Goal: Task Accomplishment & Management: Use online tool/utility

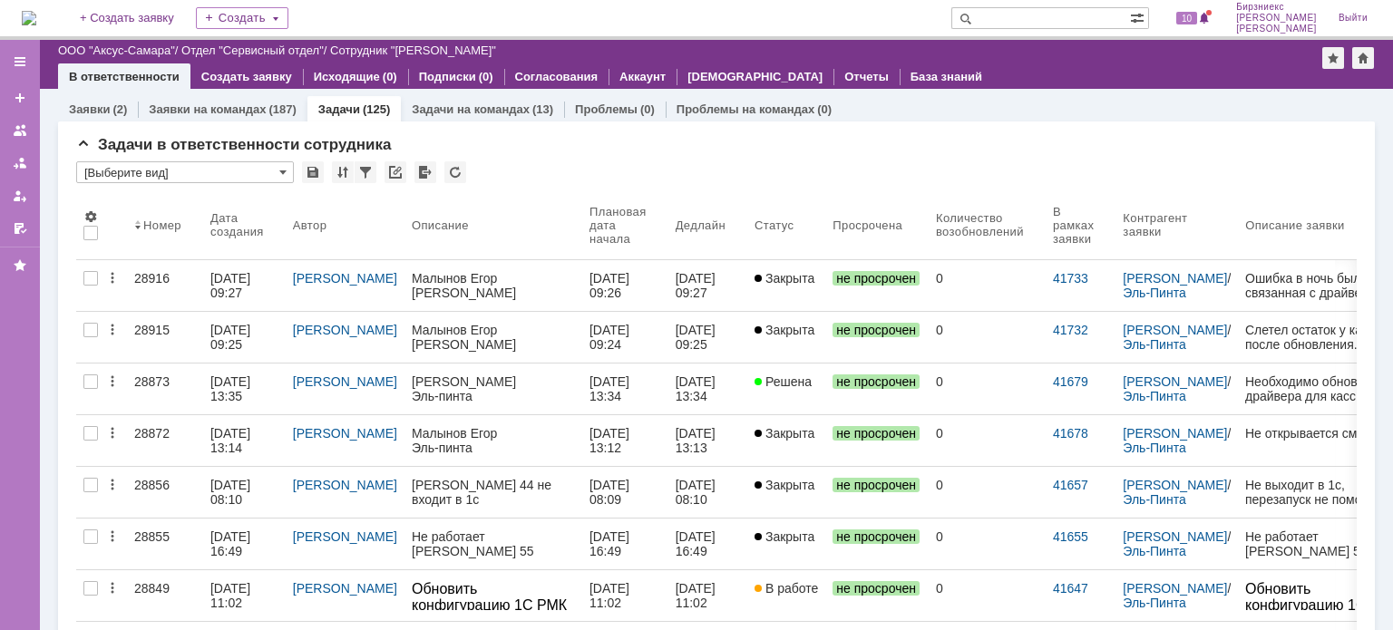
scroll to position [181, 0]
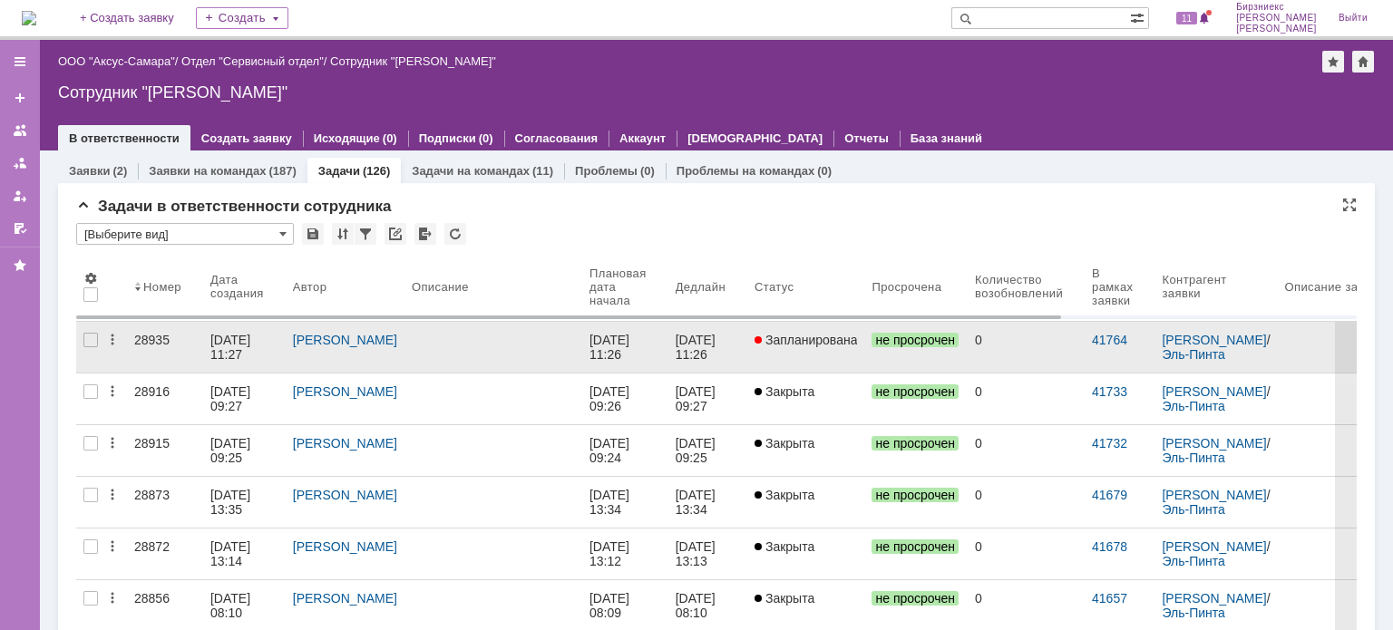
click at [486, 343] on div at bounding box center [493, 340] width 163 height 15
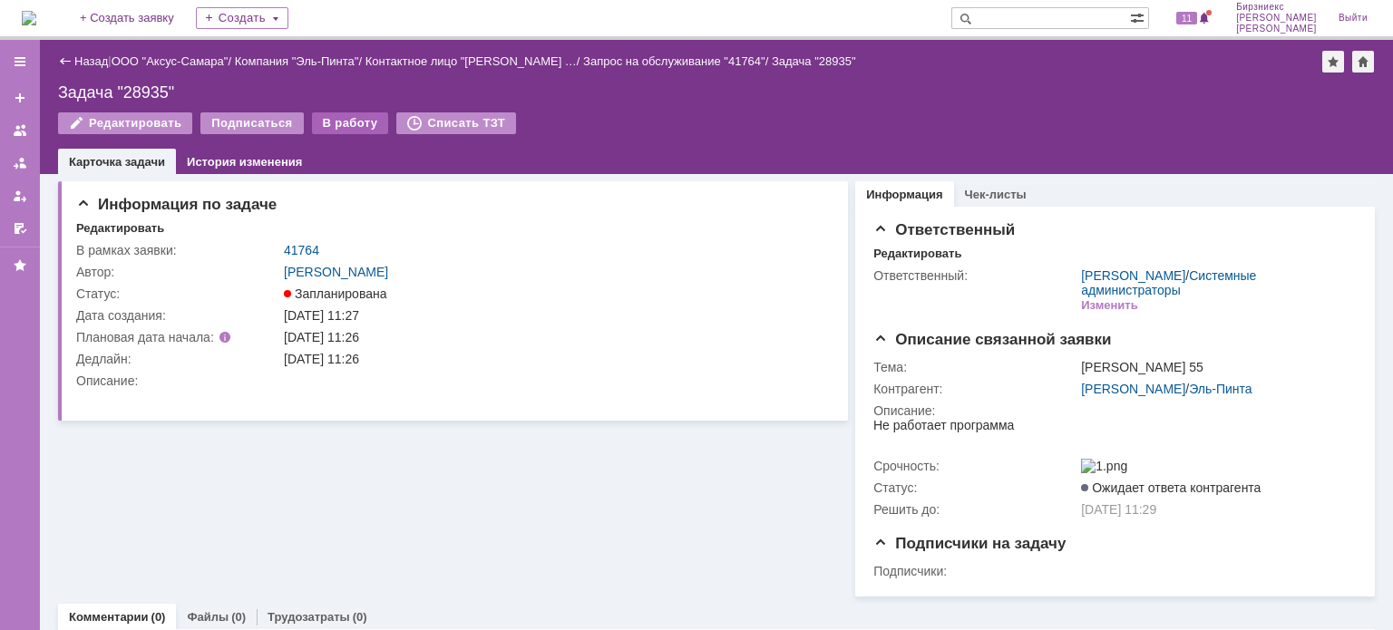
click at [327, 127] on div "В работу" at bounding box center [350, 123] width 77 height 22
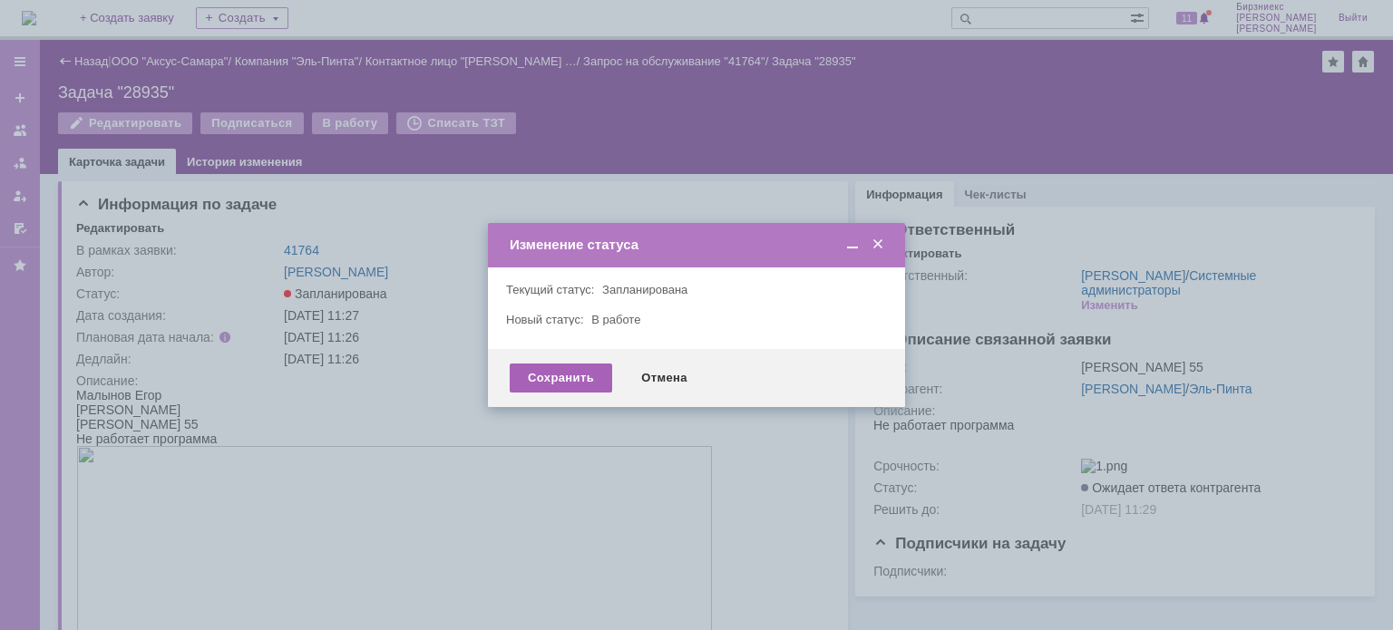
click at [582, 377] on div "Сохранить" at bounding box center [561, 378] width 102 height 29
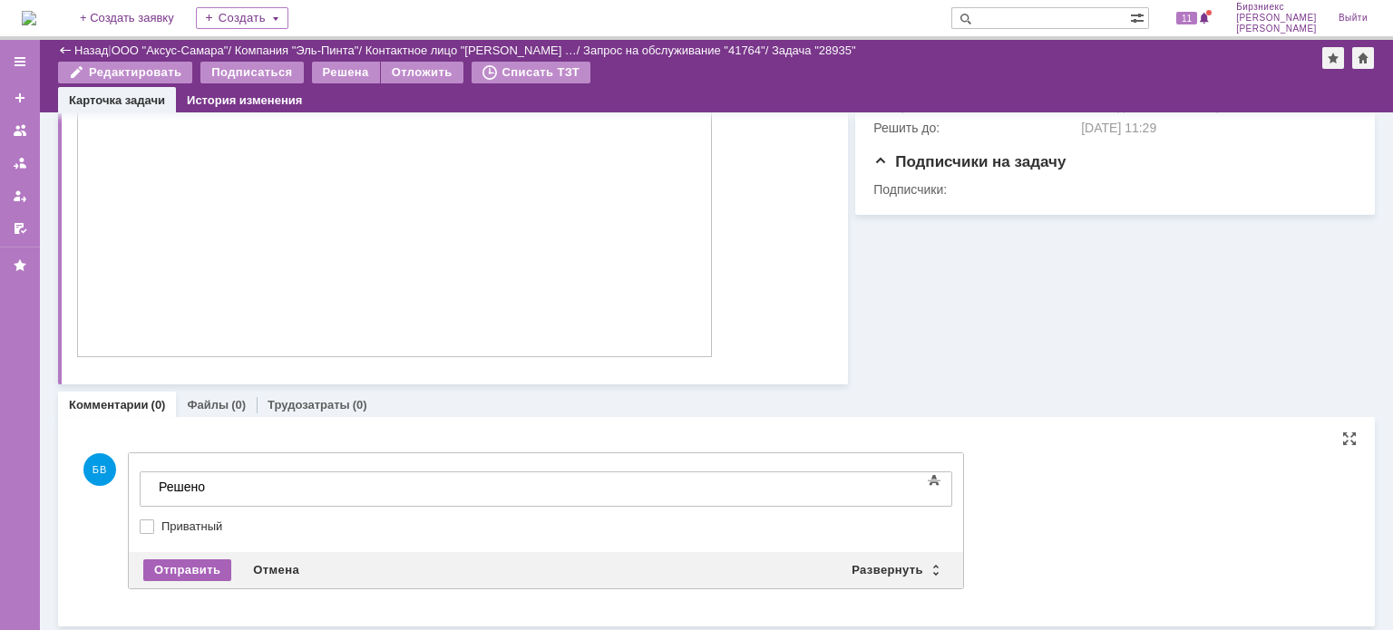
click at [168, 571] on div "Отправить" at bounding box center [187, 571] width 88 height 22
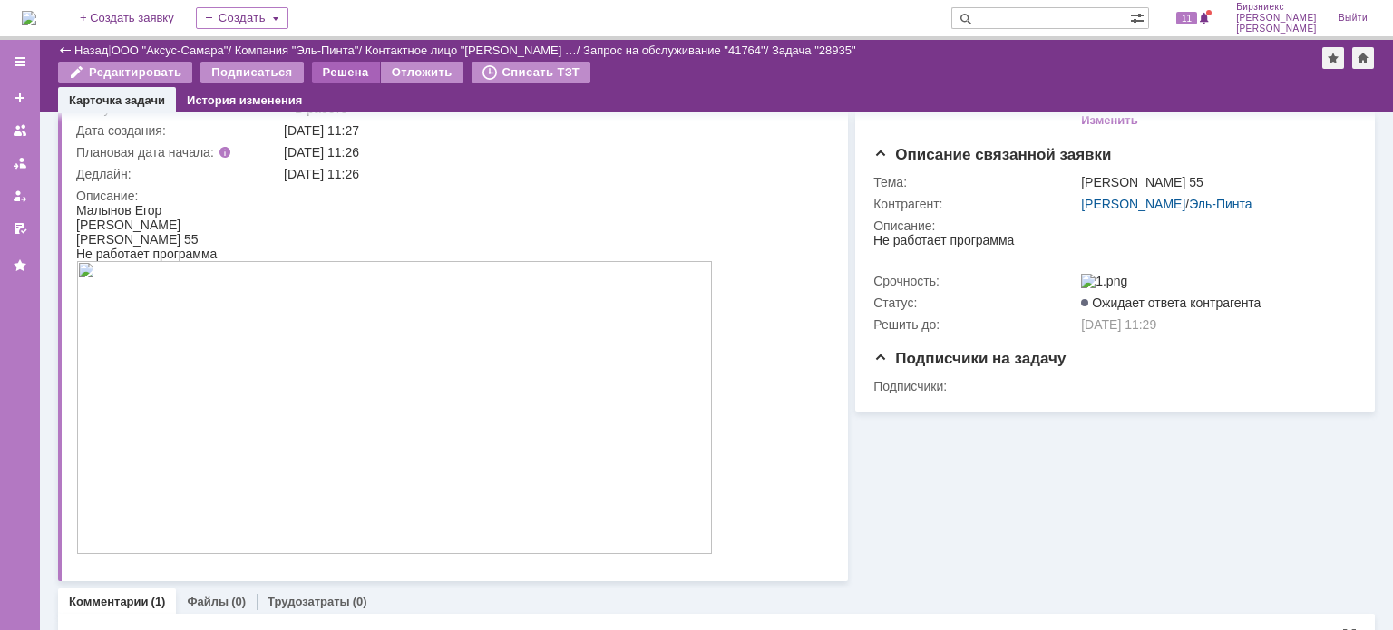
click at [352, 74] on div "Решена" at bounding box center [346, 73] width 68 height 22
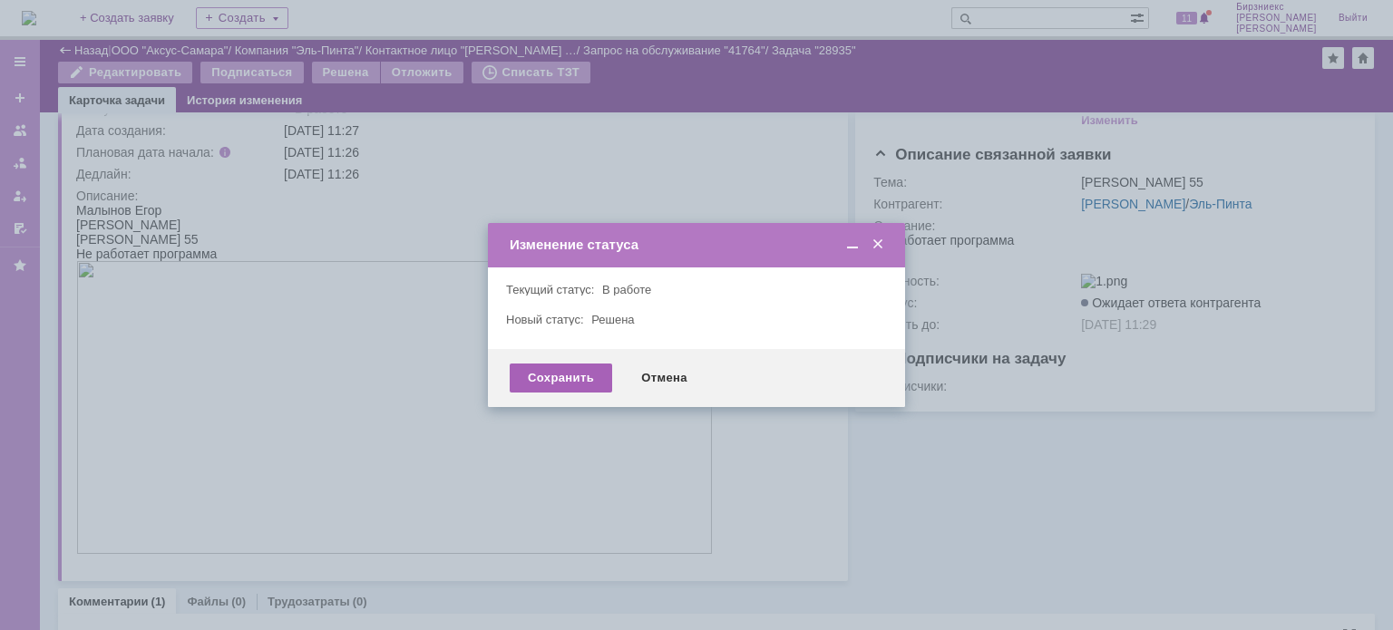
click at [549, 377] on div "Сохранить" at bounding box center [561, 378] width 102 height 29
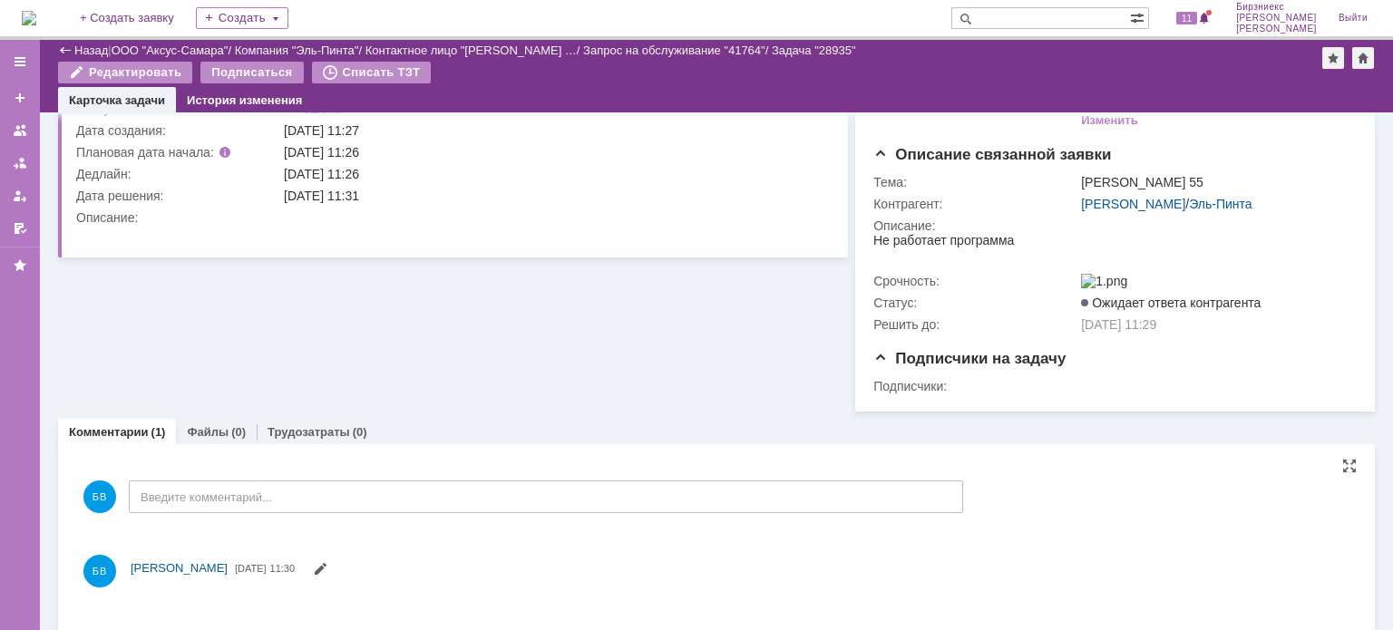
click at [72, 50] on div "Назад" at bounding box center [83, 51] width 50 height 14
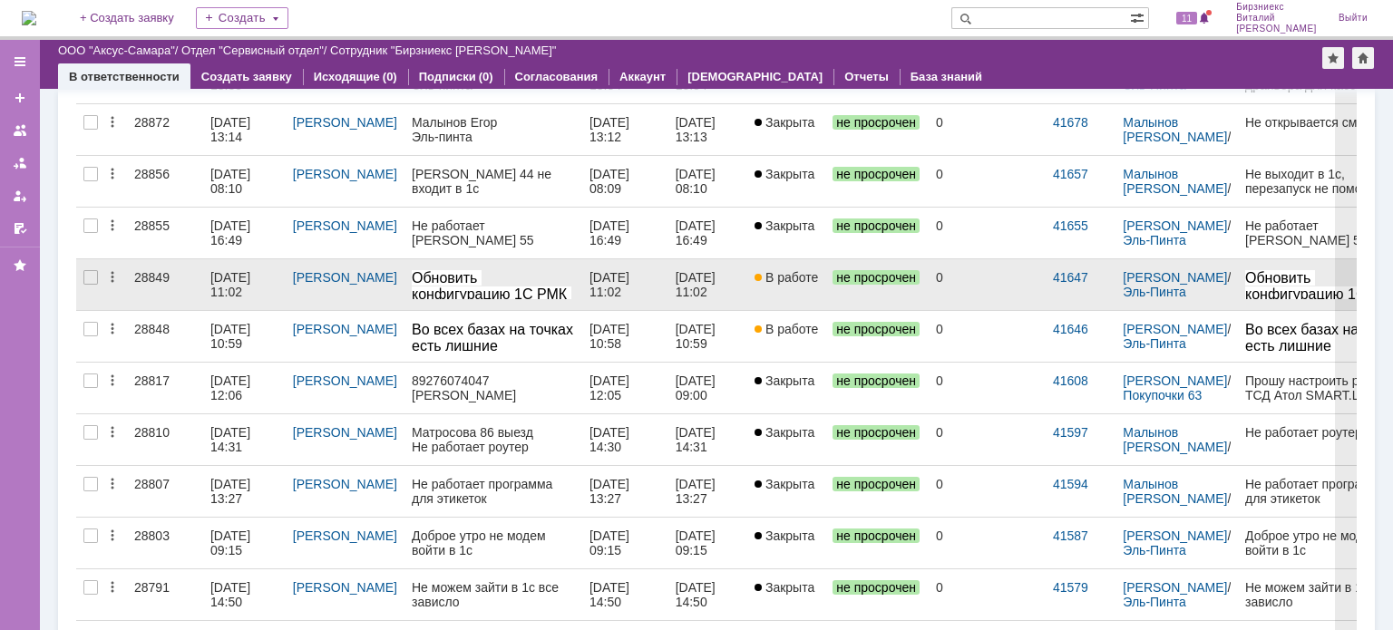
click at [703, 280] on div "[DATE] 11:02" at bounding box center [698, 284] width 44 height 29
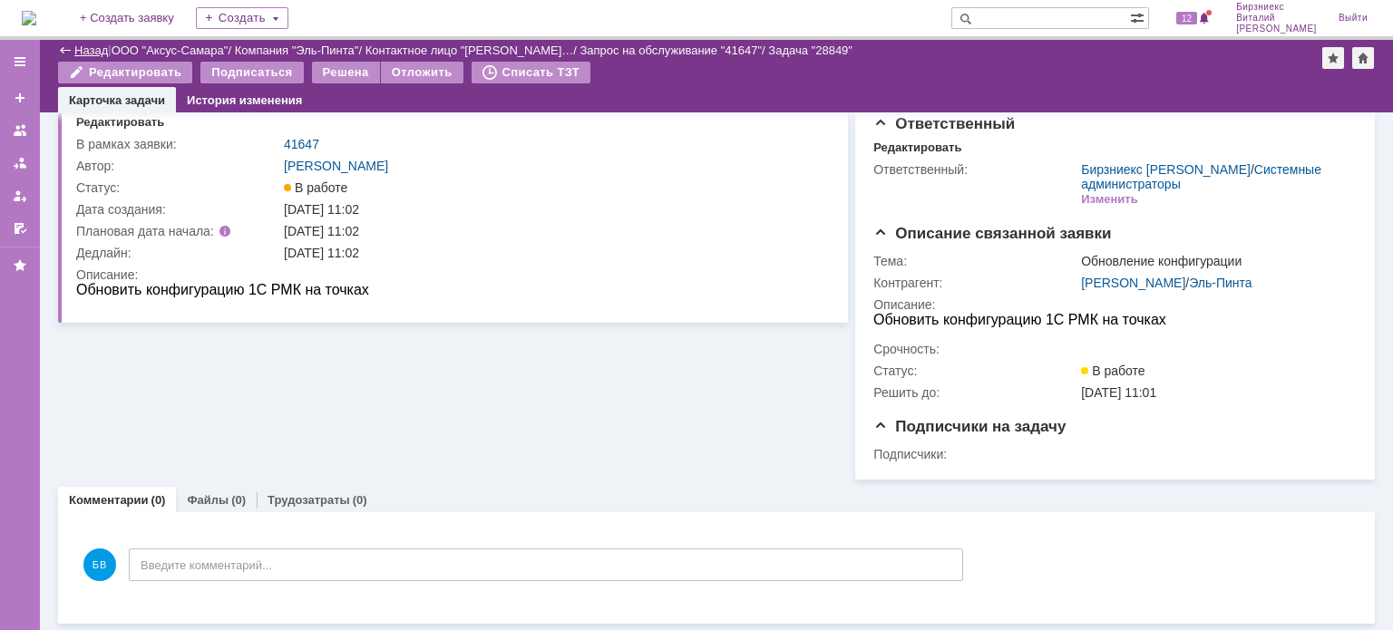
click at [94, 45] on link "Назад" at bounding box center [91, 51] width 34 height 14
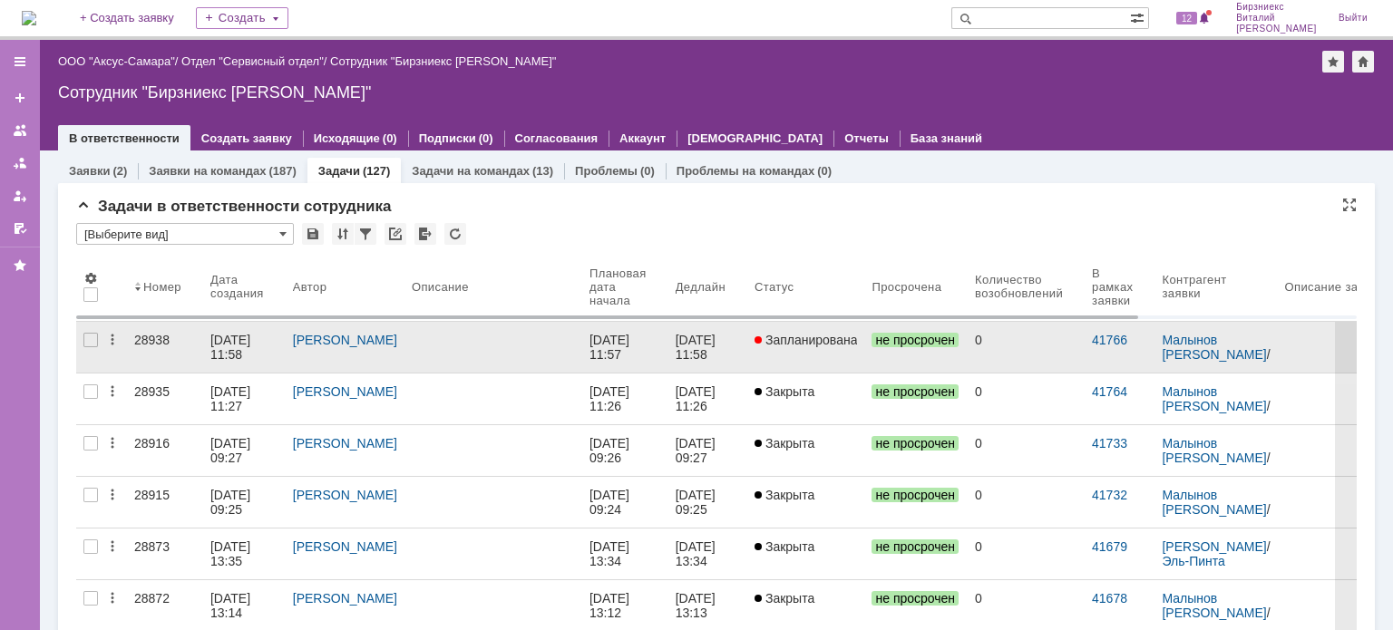
click at [443, 339] on div at bounding box center [493, 340] width 163 height 15
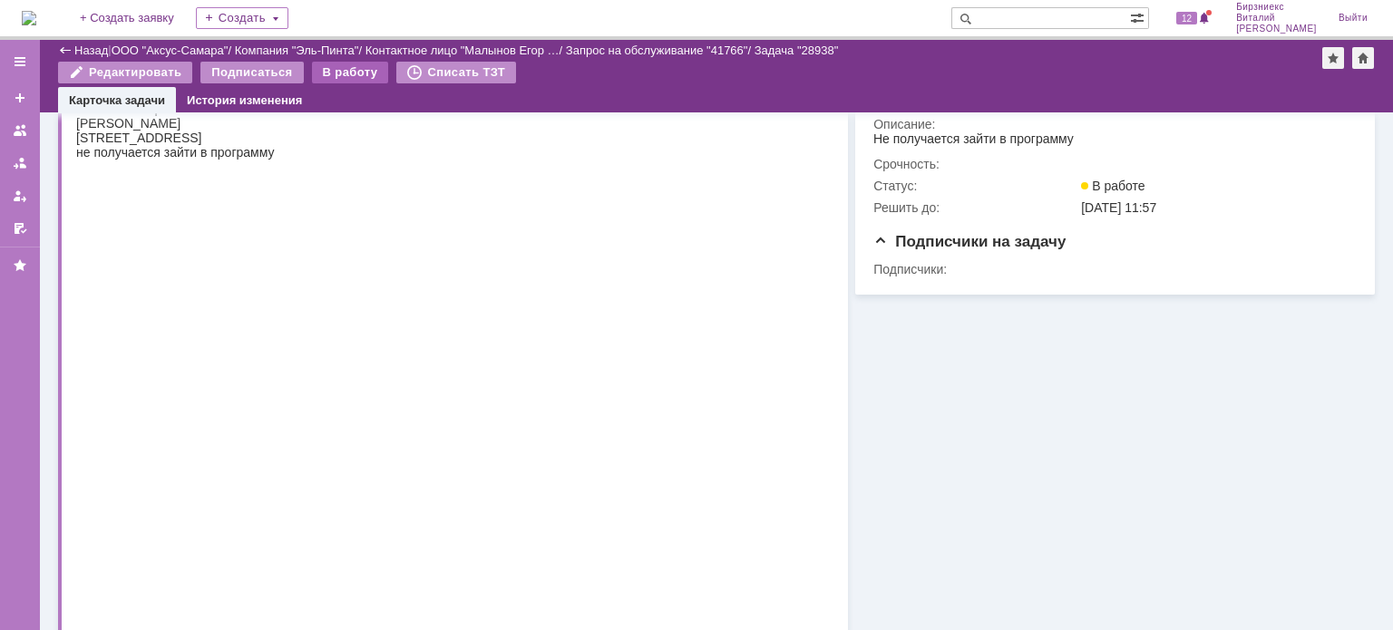
click at [346, 76] on div "В работу" at bounding box center [350, 73] width 77 height 22
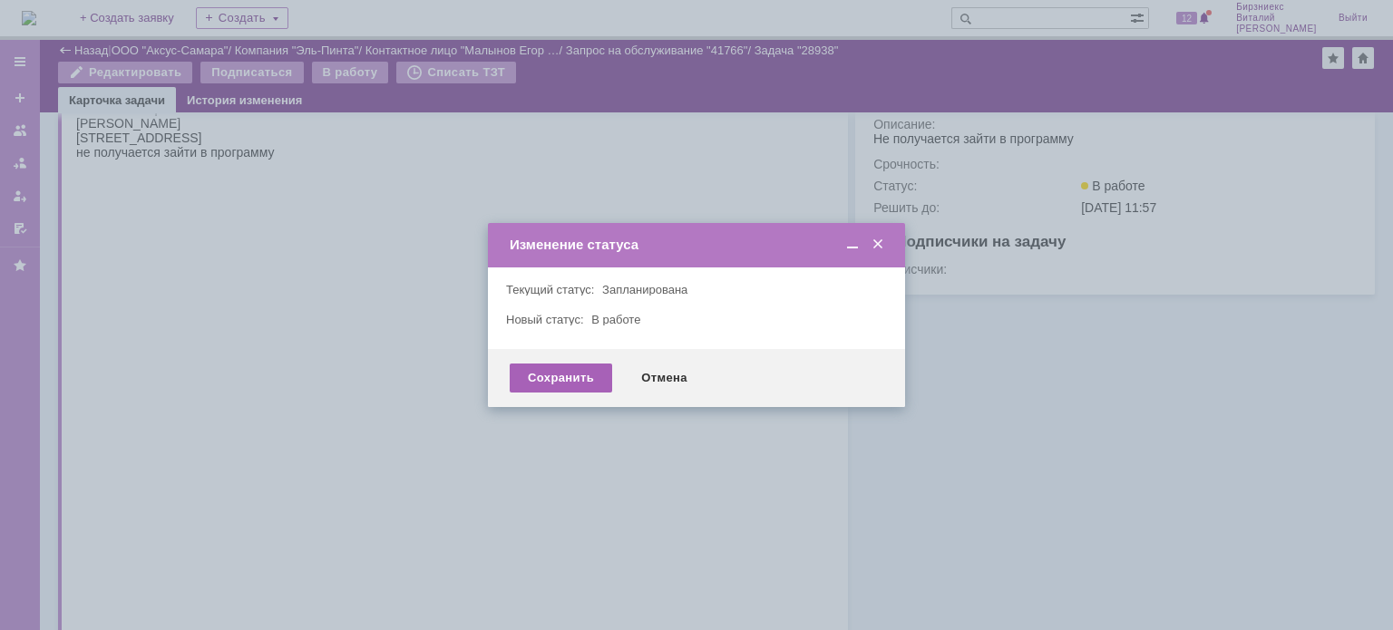
click at [578, 375] on div "Сохранить" at bounding box center [561, 378] width 102 height 29
